Goal: Task Accomplishment & Management: Use online tool/utility

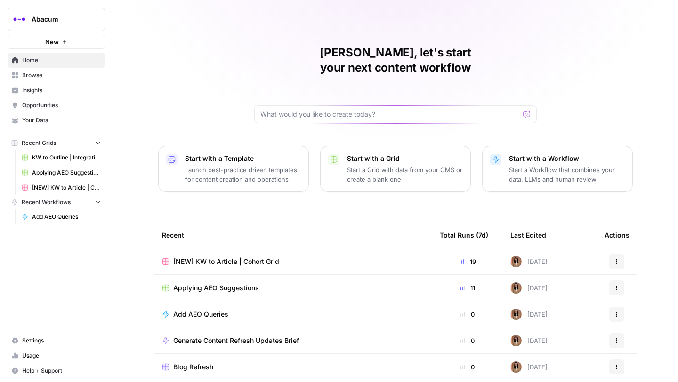
click at [36, 91] on span "Insights" at bounding box center [61, 90] width 79 height 8
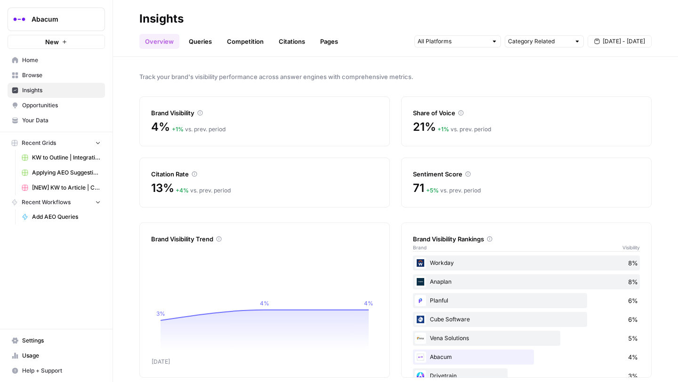
click at [624, 39] on span "[DATE] - [DATE]" at bounding box center [624, 41] width 42 height 8
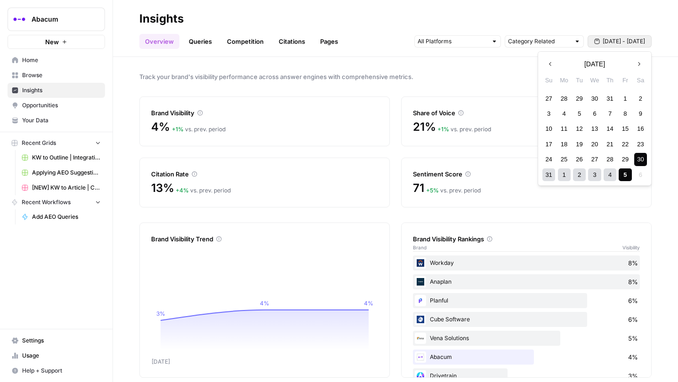
click at [566, 176] on div "1" at bounding box center [564, 175] width 13 height 13
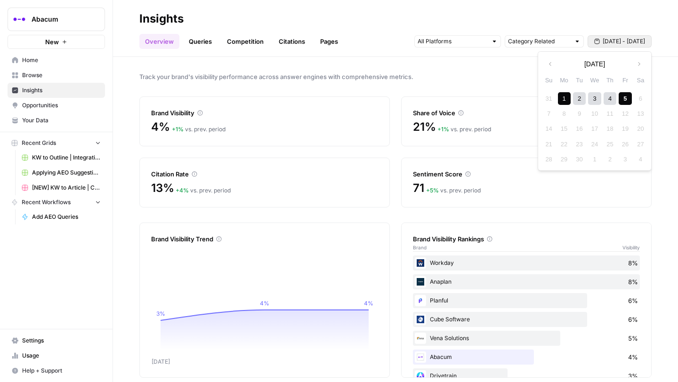
click at [623, 99] on div "5" at bounding box center [625, 98] width 13 height 13
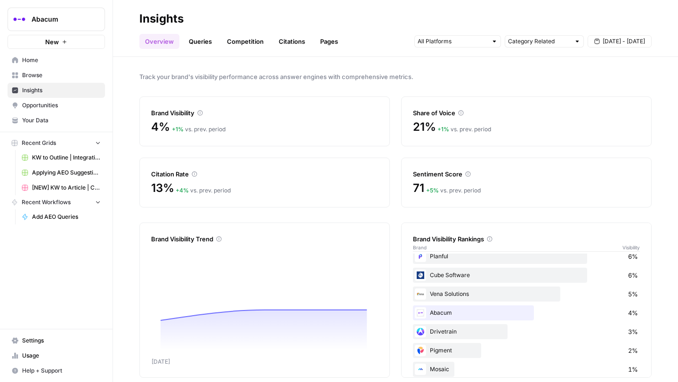
scroll to position [49, 0]
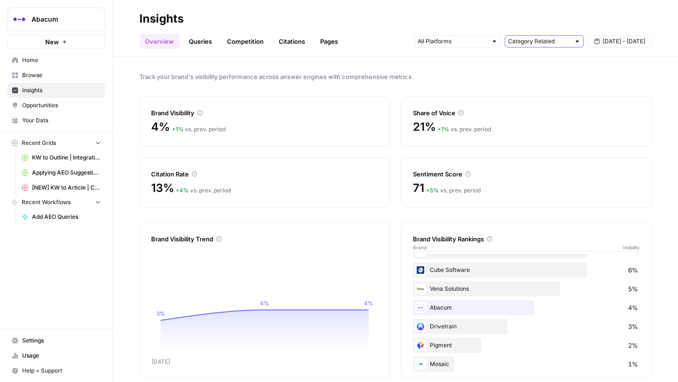
click at [556, 42] on input "text" at bounding box center [539, 41] width 62 height 9
click at [533, 63] on span "All Queries" at bounding box center [542, 61] width 59 height 9
type input "All Queries"
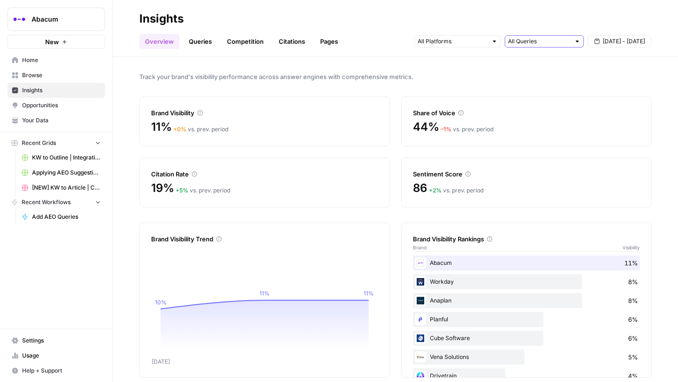
click at [539, 40] on input "text" at bounding box center [539, 41] width 62 height 9
click at [525, 85] on span "Category Related" at bounding box center [542, 88] width 59 height 9
type input "Category Related"
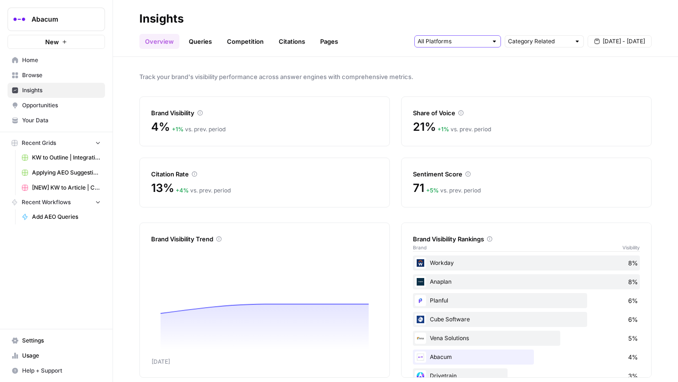
click at [482, 40] on input "text" at bounding box center [453, 41] width 70 height 9
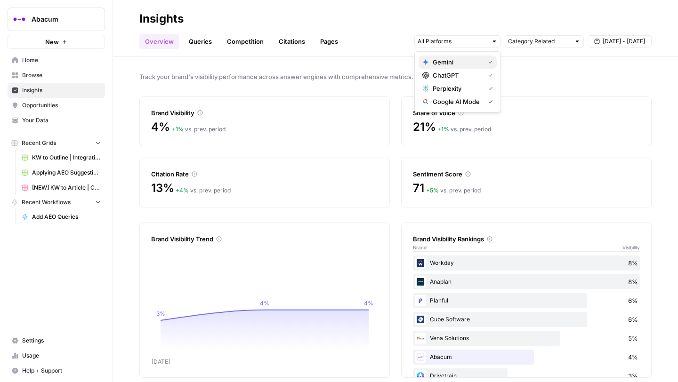
click at [455, 60] on span "Gemini" at bounding box center [457, 61] width 48 height 9
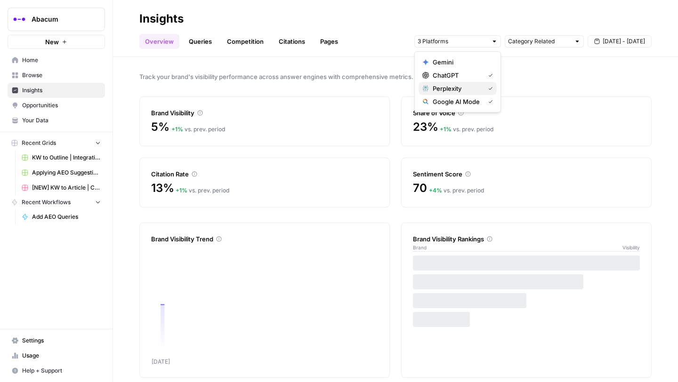
click at [454, 87] on span "Perplexity" at bounding box center [457, 88] width 48 height 9
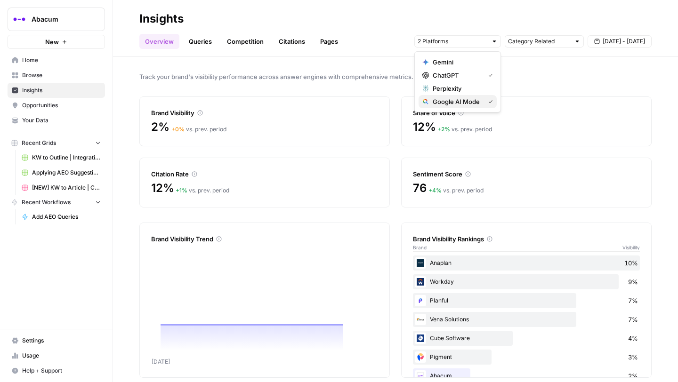
click at [484, 104] on div "Google AI Mode" at bounding box center [457, 101] width 71 height 9
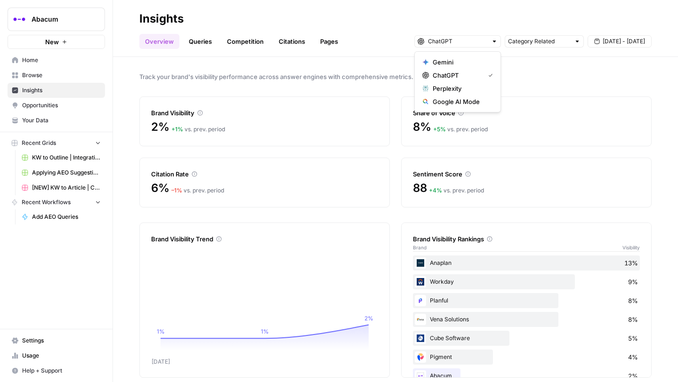
scroll to position [1, 0]
click at [541, 69] on div "Track your brand's visibility performance across answer engines with comprehens…" at bounding box center [395, 219] width 565 height 325
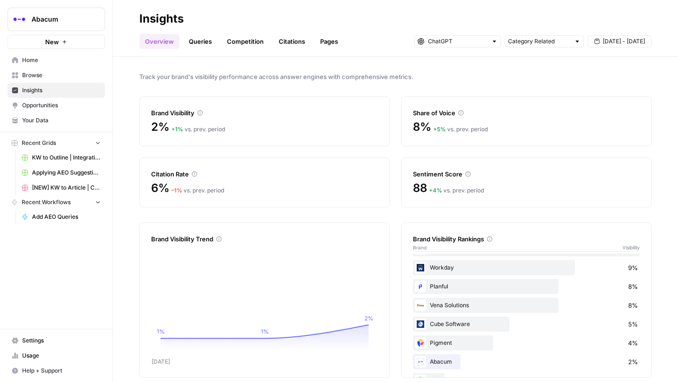
scroll to position [0, 0]
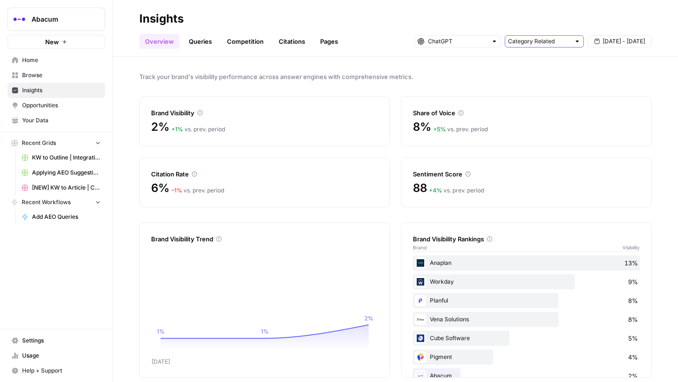
click at [559, 43] on input "text" at bounding box center [539, 41] width 62 height 9
click at [545, 73] on span "Brand Related" at bounding box center [542, 75] width 59 height 9
type input "Brand Related"
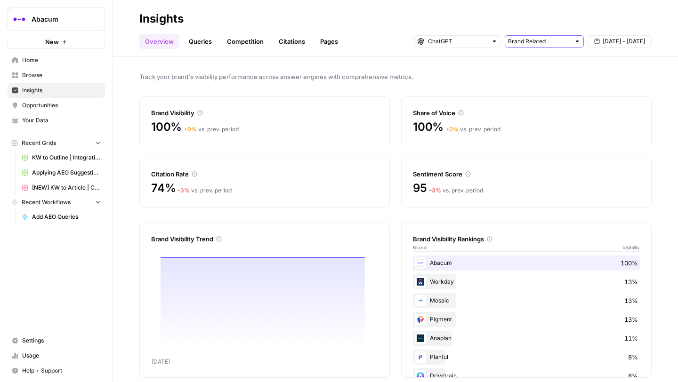
click at [539, 38] on input "text" at bounding box center [539, 41] width 62 height 9
click at [531, 63] on span "All Queries" at bounding box center [542, 61] width 59 height 9
type input "All Queries"
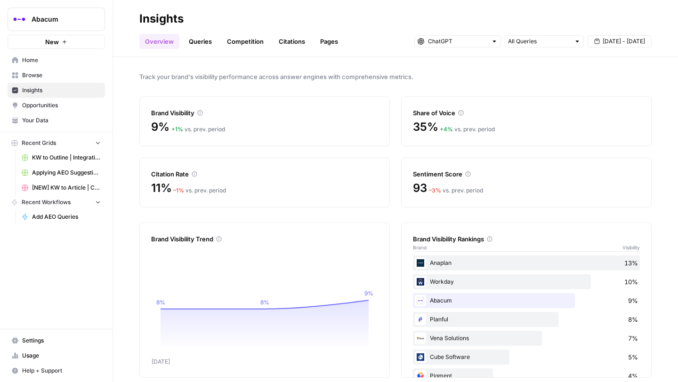
click at [47, 74] on span "Browse" at bounding box center [61, 75] width 79 height 8
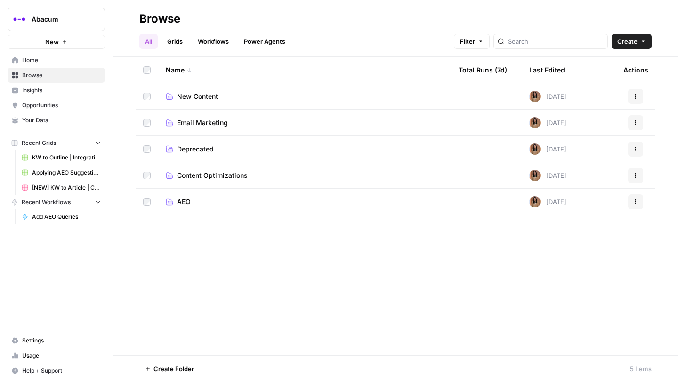
click at [195, 95] on span "New Content" at bounding box center [197, 96] width 41 height 9
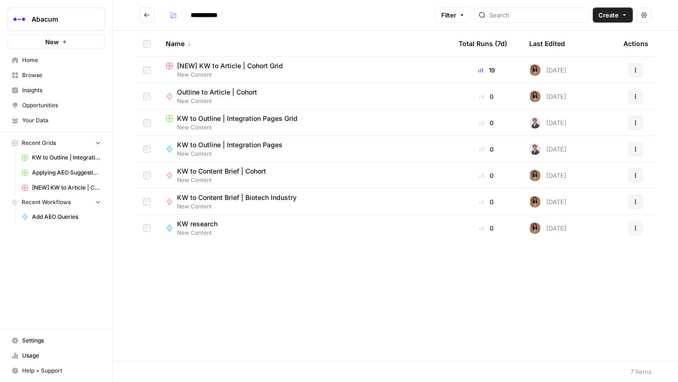
click at [210, 66] on span "[NEW] KW to Article | Cohort Grid" at bounding box center [230, 65] width 106 height 9
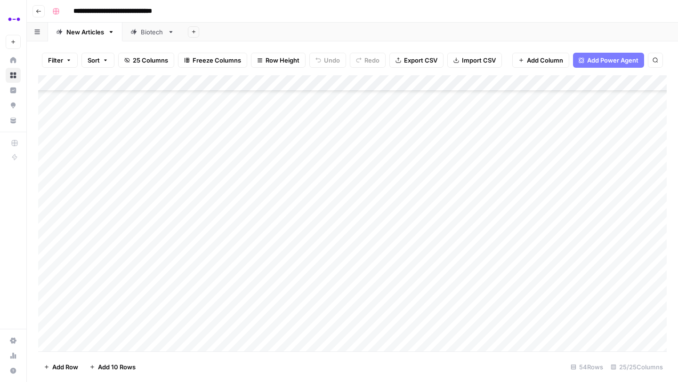
scroll to position [619, 0]
click at [207, 203] on div "Add Column" at bounding box center [352, 213] width 629 height 276
click at [597, 203] on div "Add Column" at bounding box center [352, 213] width 629 height 276
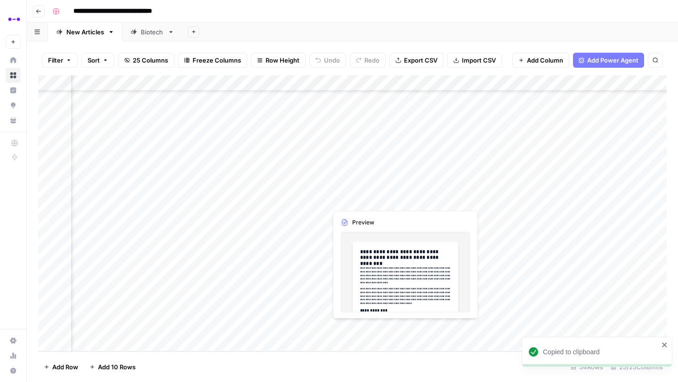
click at [359, 200] on div "Add Column" at bounding box center [352, 213] width 629 height 276
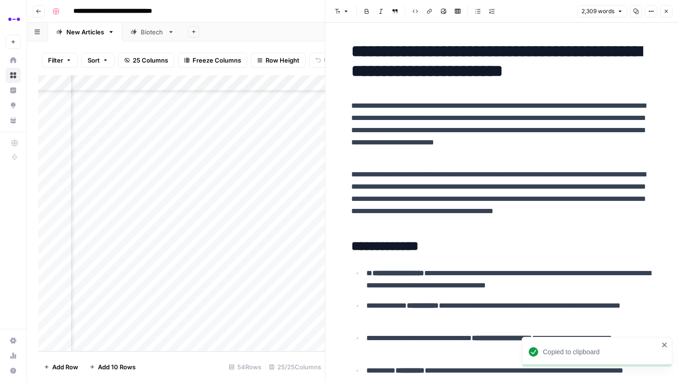
click at [637, 11] on icon "button" at bounding box center [636, 11] width 5 height 5
click at [508, 224] on p "**********" at bounding box center [501, 199] width 301 height 61
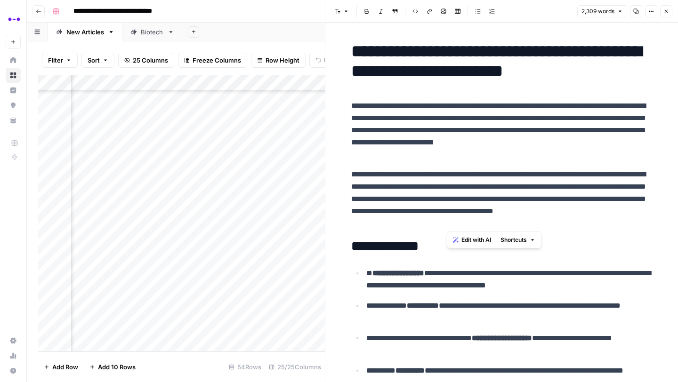
drag, startPoint x: 521, startPoint y: 223, endPoint x: 445, endPoint y: 189, distance: 83.5
click at [445, 189] on p "**********" at bounding box center [501, 199] width 301 height 61
click at [474, 139] on p "**********" at bounding box center [501, 130] width 301 height 61
click at [483, 53] on h1 "**********" at bounding box center [501, 61] width 301 height 40
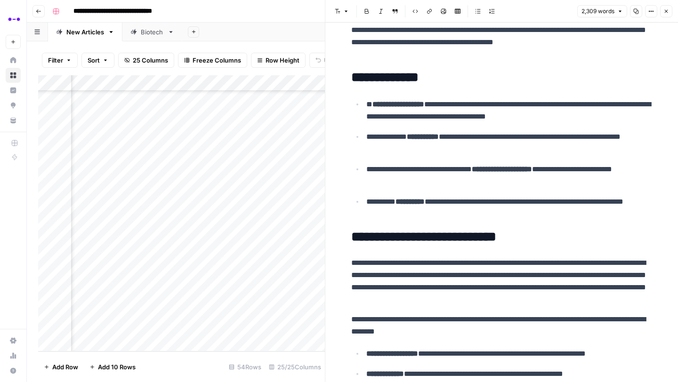
click at [666, 16] on header "Font style Bold Italic Block quote Code block Link Image Insert Table Bulleted …" at bounding box center [501, 11] width 353 height 23
click at [666, 13] on icon "button" at bounding box center [667, 11] width 6 height 6
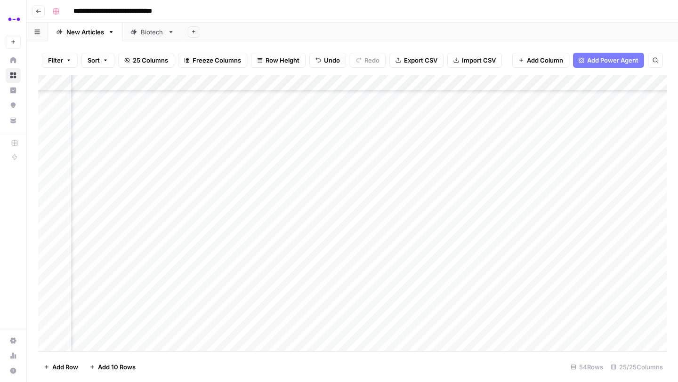
scroll to position [619, 0]
click at [115, 198] on div "Add Column" at bounding box center [352, 213] width 629 height 276
click at [113, 241] on button "Published" at bounding box center [104, 236] width 36 height 11
